Goal: Find specific page/section: Find specific page/section

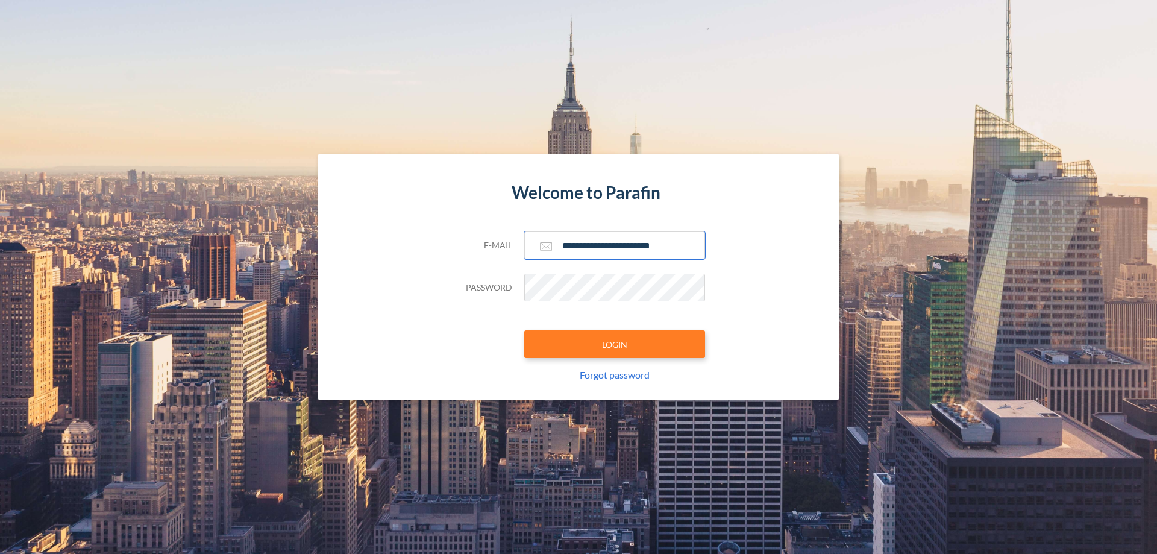
type input "**********"
click at [615, 344] on button "LOGIN" at bounding box center [614, 344] width 181 height 28
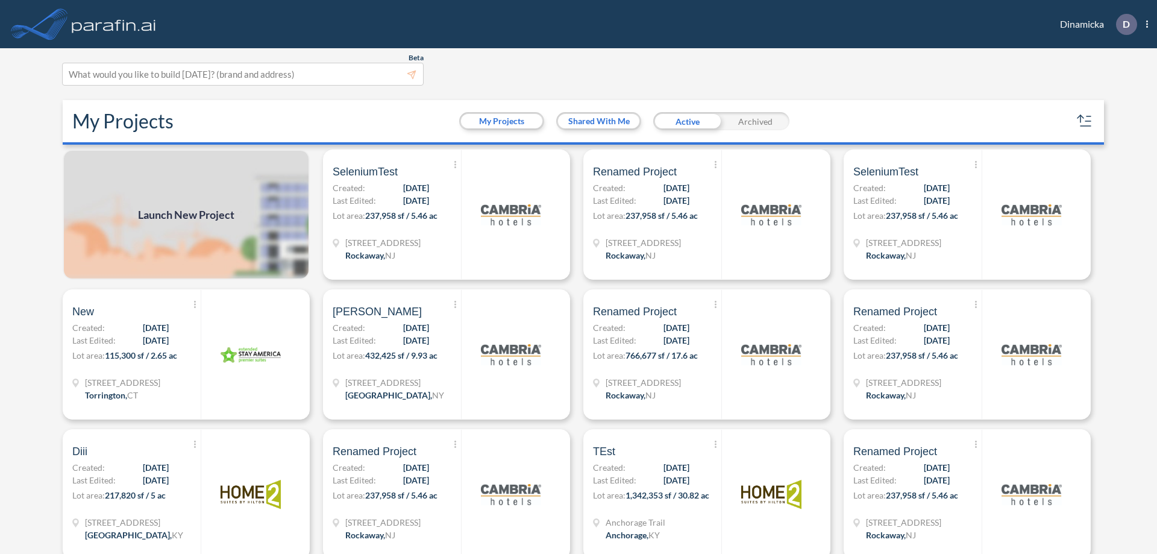
scroll to position [3, 0]
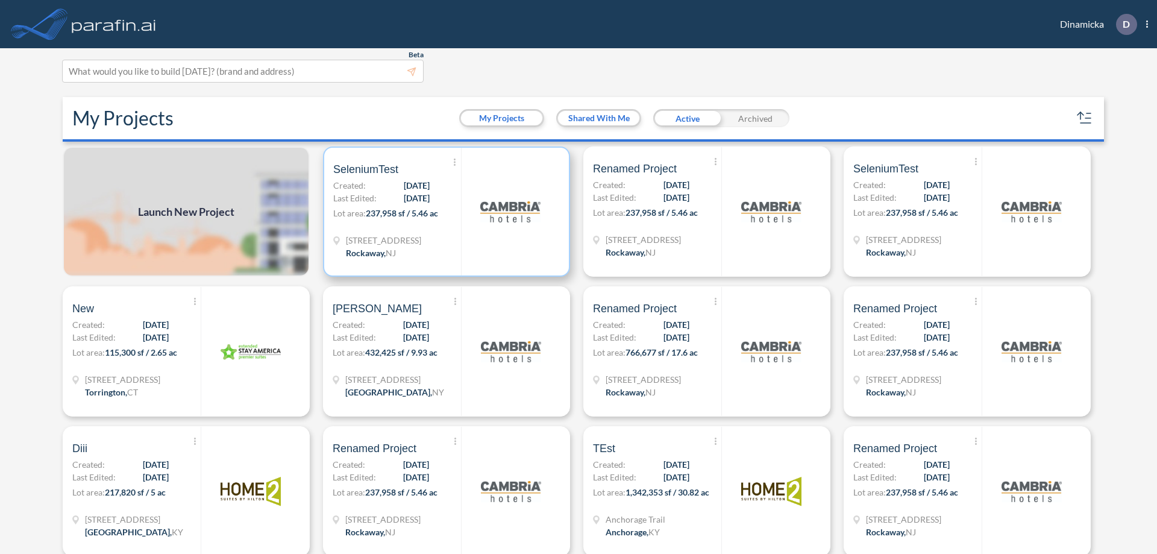
click at [444, 212] on p "Lot area: 237,958 sf / 5.46 ac" at bounding box center [397, 215] width 128 height 17
